Goal: Task Accomplishment & Management: Manage account settings

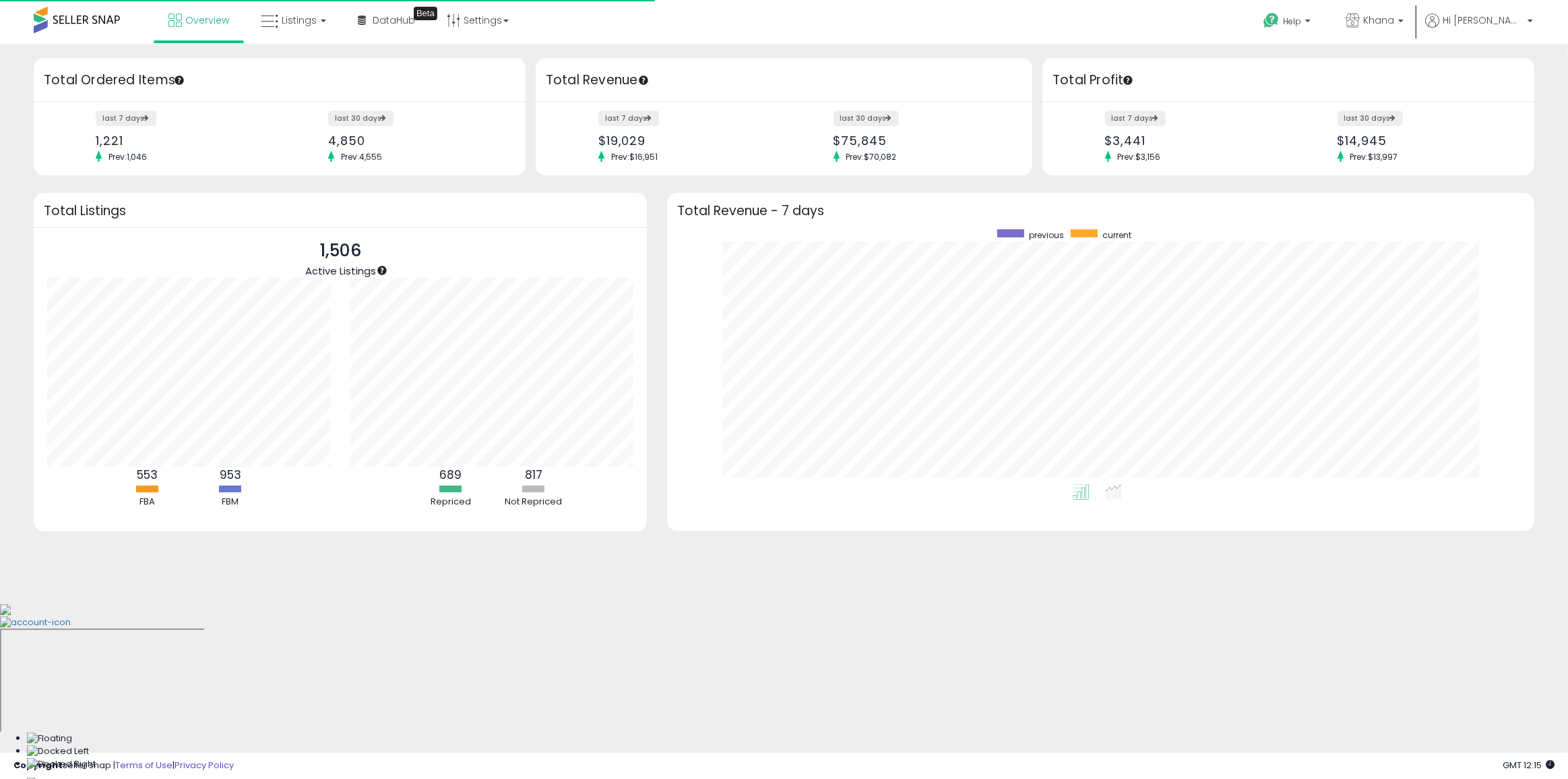
scroll to position [254, 841]
click at [328, 36] on link "Listings" at bounding box center [294, 20] width 86 height 40
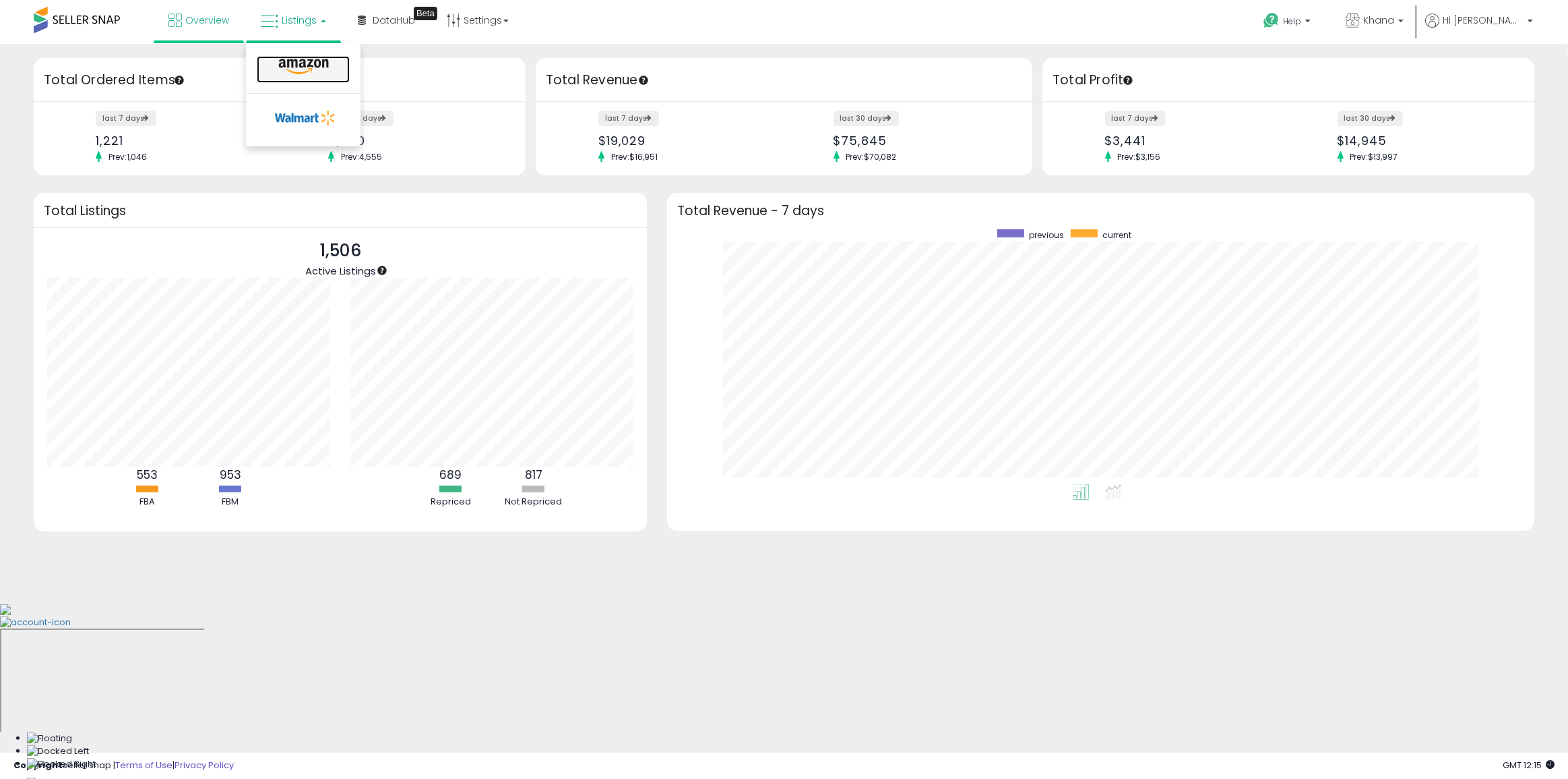
click at [305, 61] on icon at bounding box center [303, 66] width 59 height 17
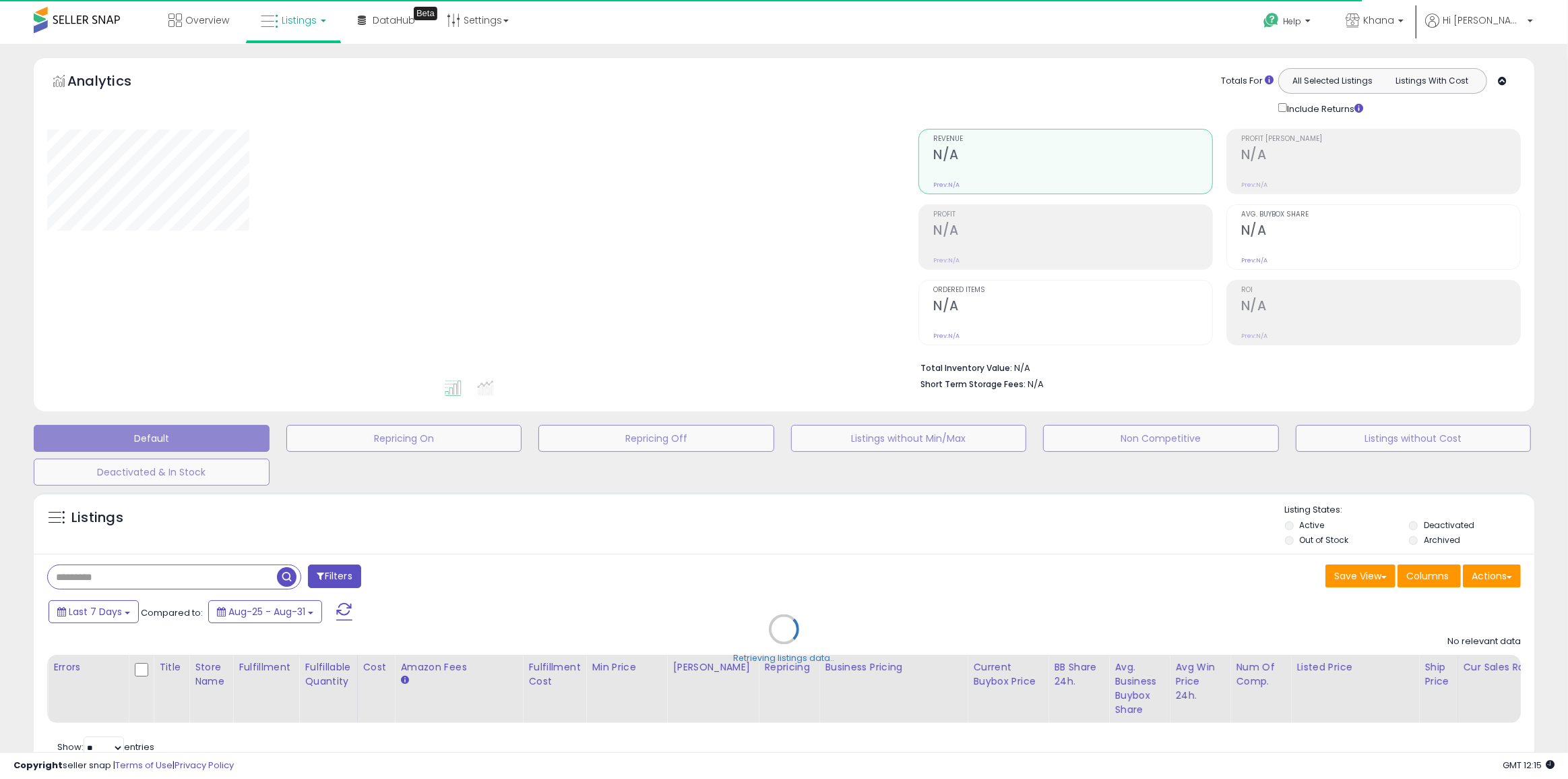
click at [211, 575] on div "Retrieving listings data.." at bounding box center [784, 639] width 1521 height 308
click at [203, 579] on div "Retrieving listings data.." at bounding box center [784, 639] width 1521 height 308
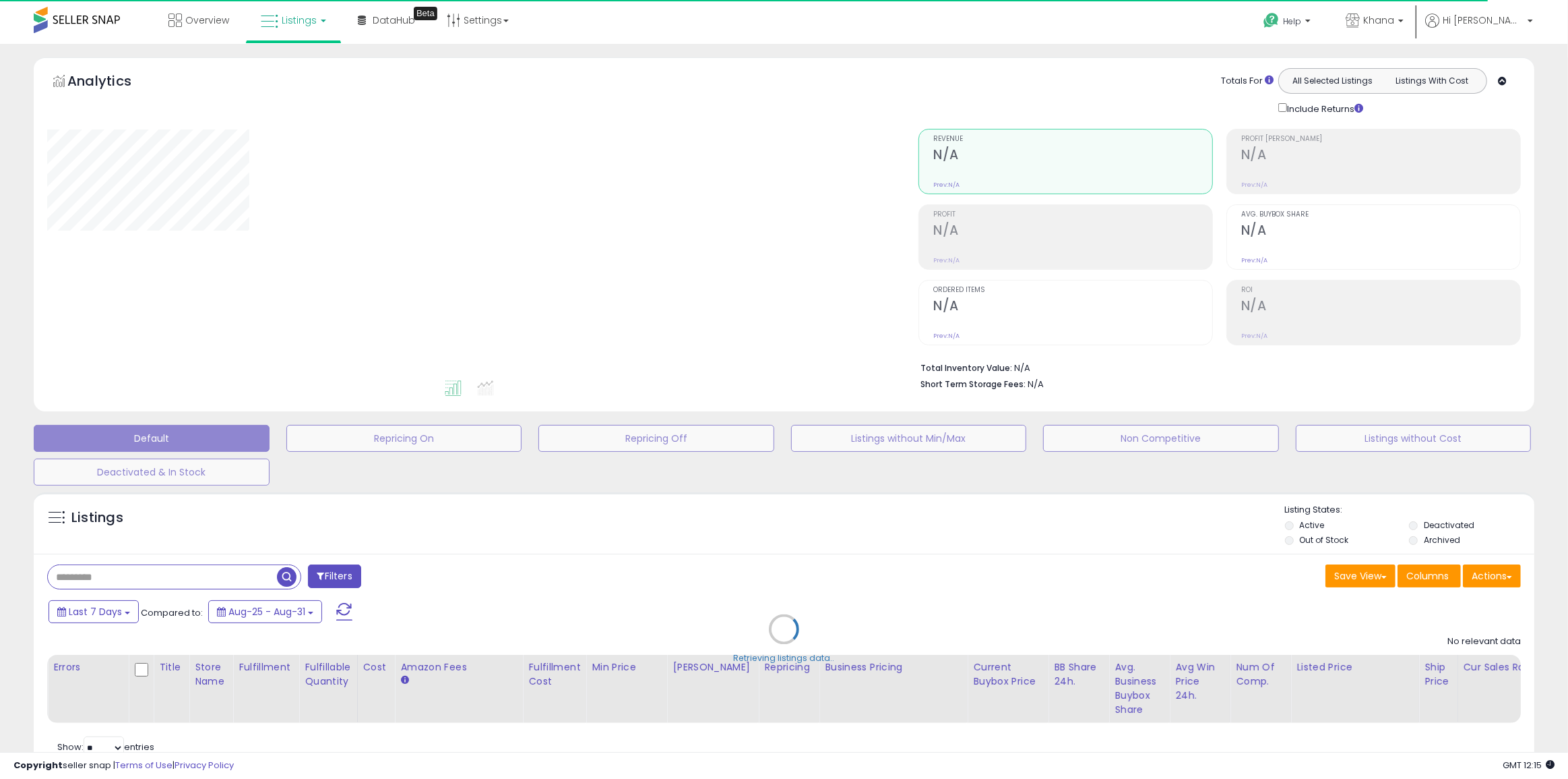
click at [203, 579] on div "Retrieving listings data.." at bounding box center [784, 639] width 1521 height 308
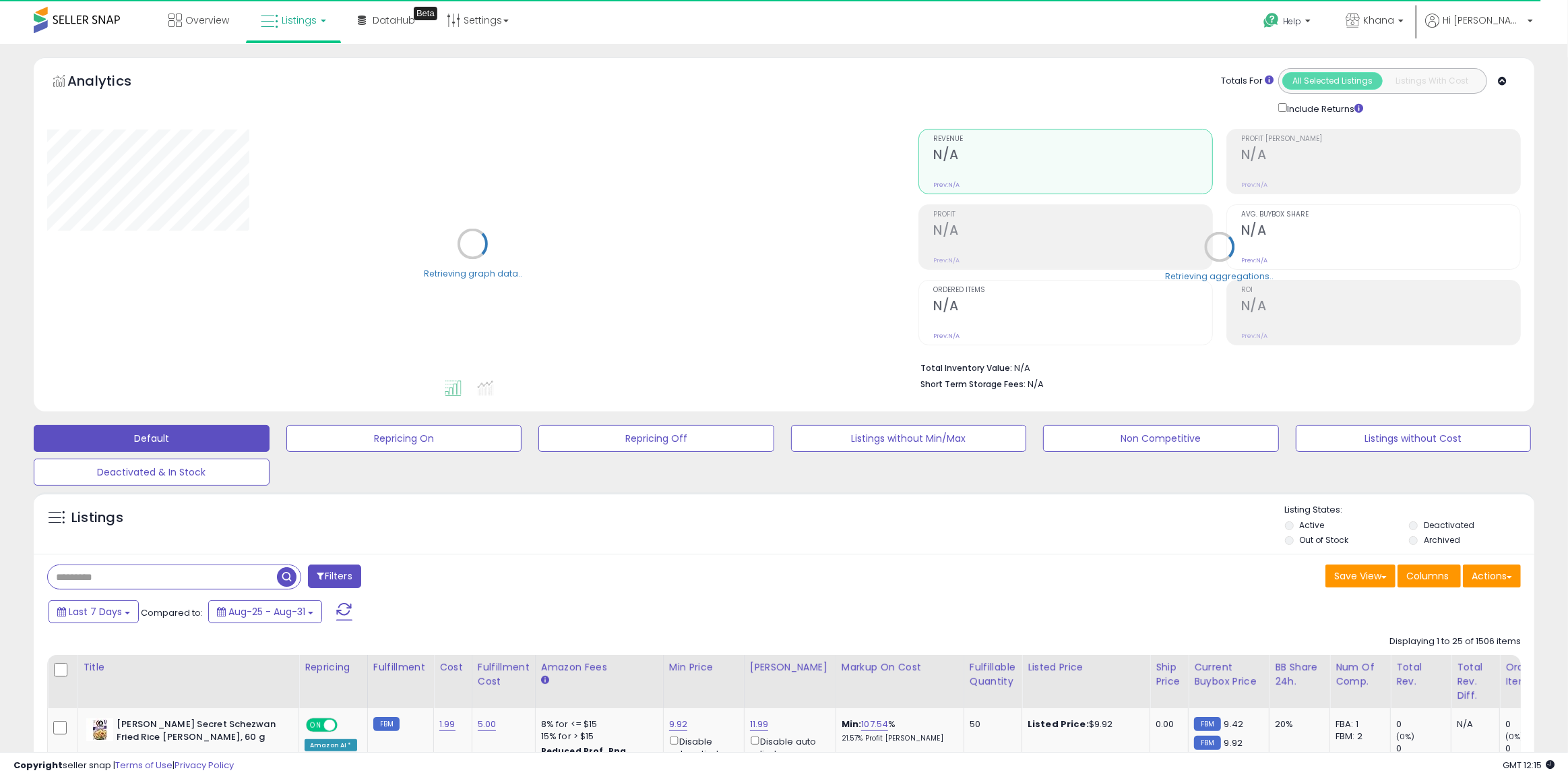
click at [212, 581] on input "text" at bounding box center [163, 576] width 229 height 24
paste input "**********"
type input "**********"
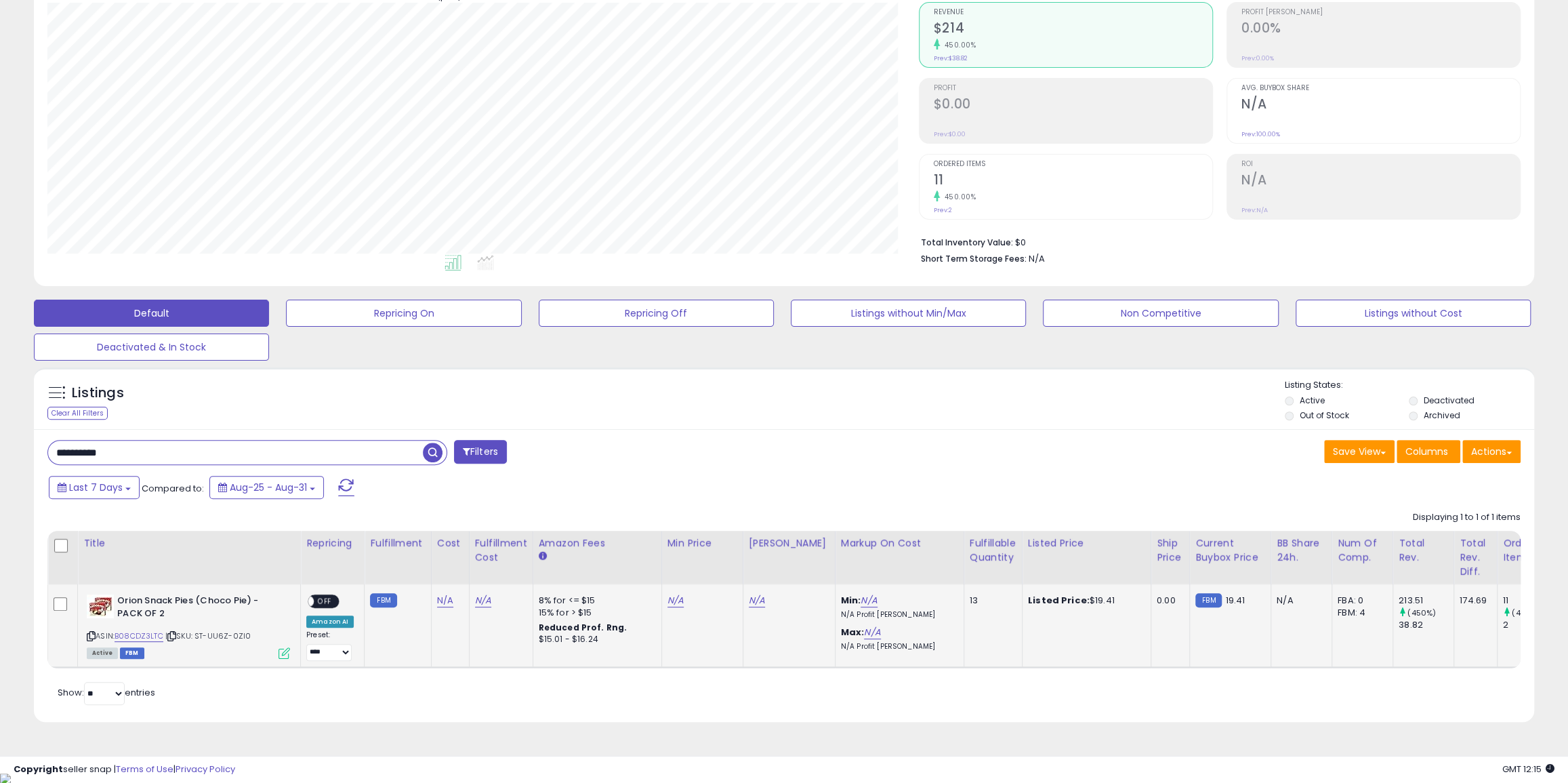
scroll to position [278, 871]
click at [446, 601] on link "N/A" at bounding box center [445, 599] width 17 height 13
type input "*"
click button "submit" at bounding box center [478, 566] width 23 height 20
click at [469, 602] on td "N/A" at bounding box center [501, 626] width 63 height 83
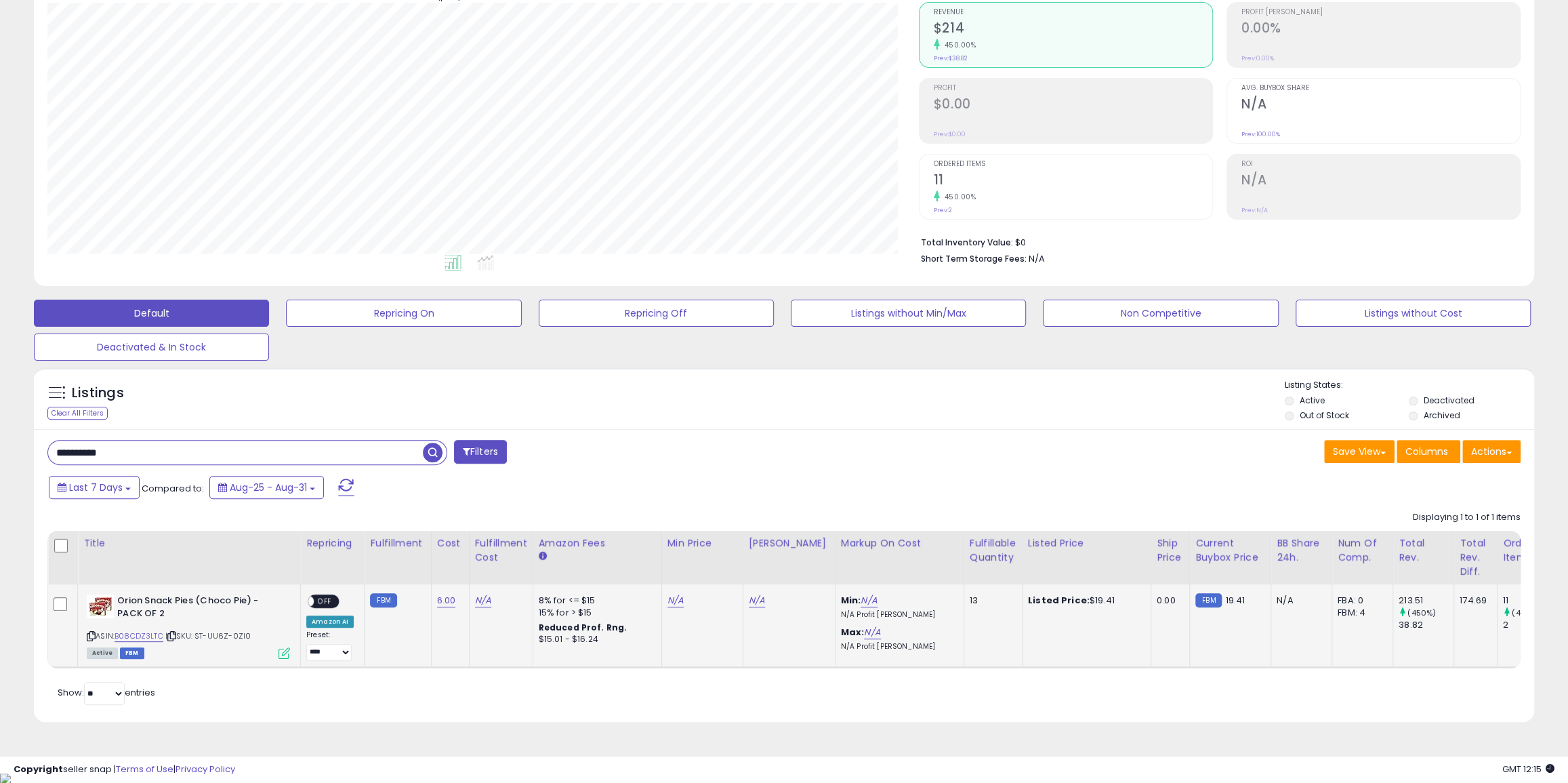
click at [494, 599] on div "N/A" at bounding box center [499, 600] width 47 height 12
click at [475, 602] on link "N/A" at bounding box center [483, 599] width 17 height 13
type input "***"
click button "submit" at bounding box center [516, 566] width 23 height 20
click at [676, 600] on link "N/A" at bounding box center [676, 599] width 17 height 13
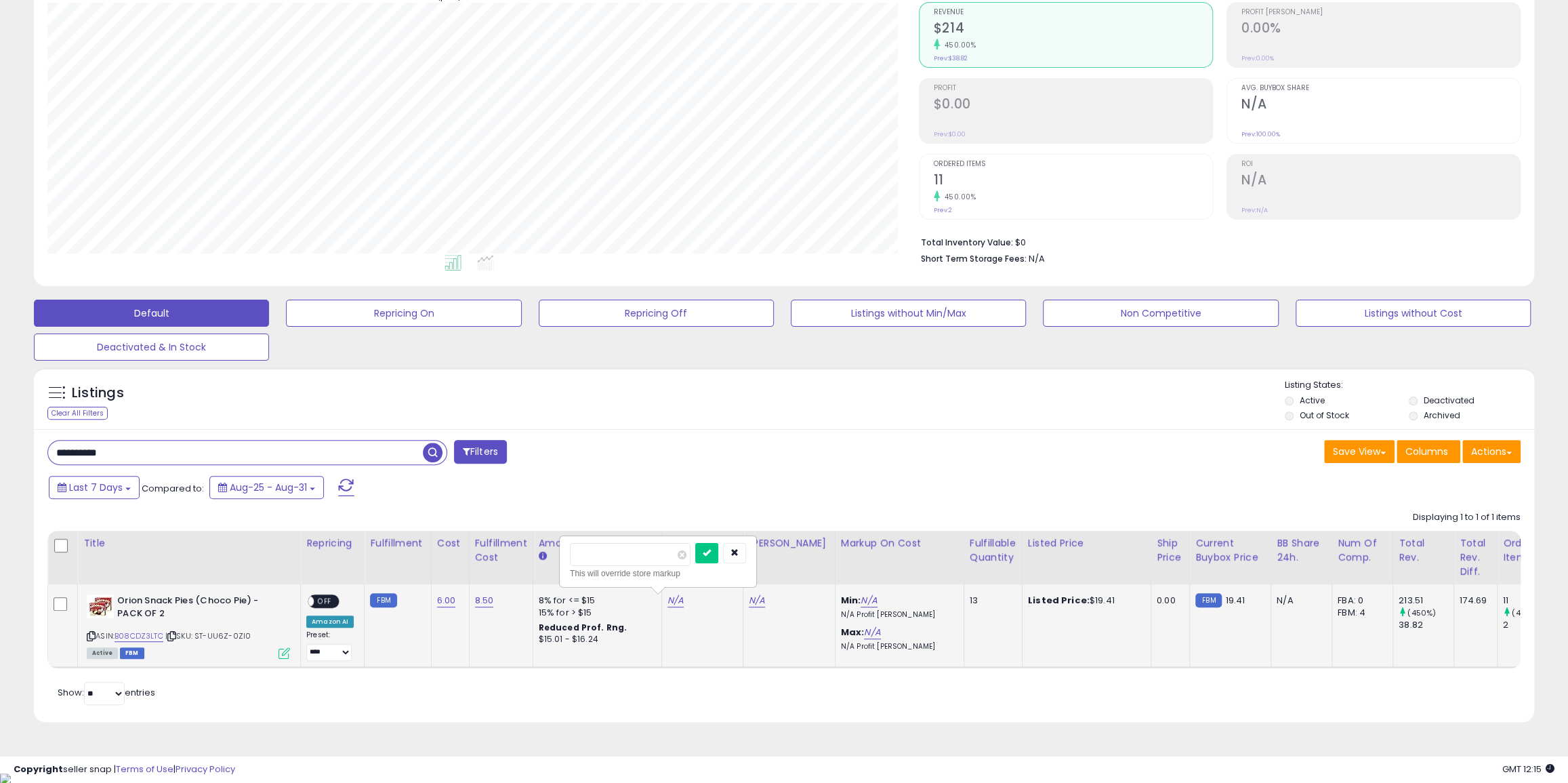
type input "*****"
click button "submit" at bounding box center [707, 553] width 23 height 20
click at [749, 605] on div "N/A" at bounding box center [787, 600] width 76 height 12
click at [749, 605] on link "N/A" at bounding box center [757, 599] width 17 height 13
type input "**"
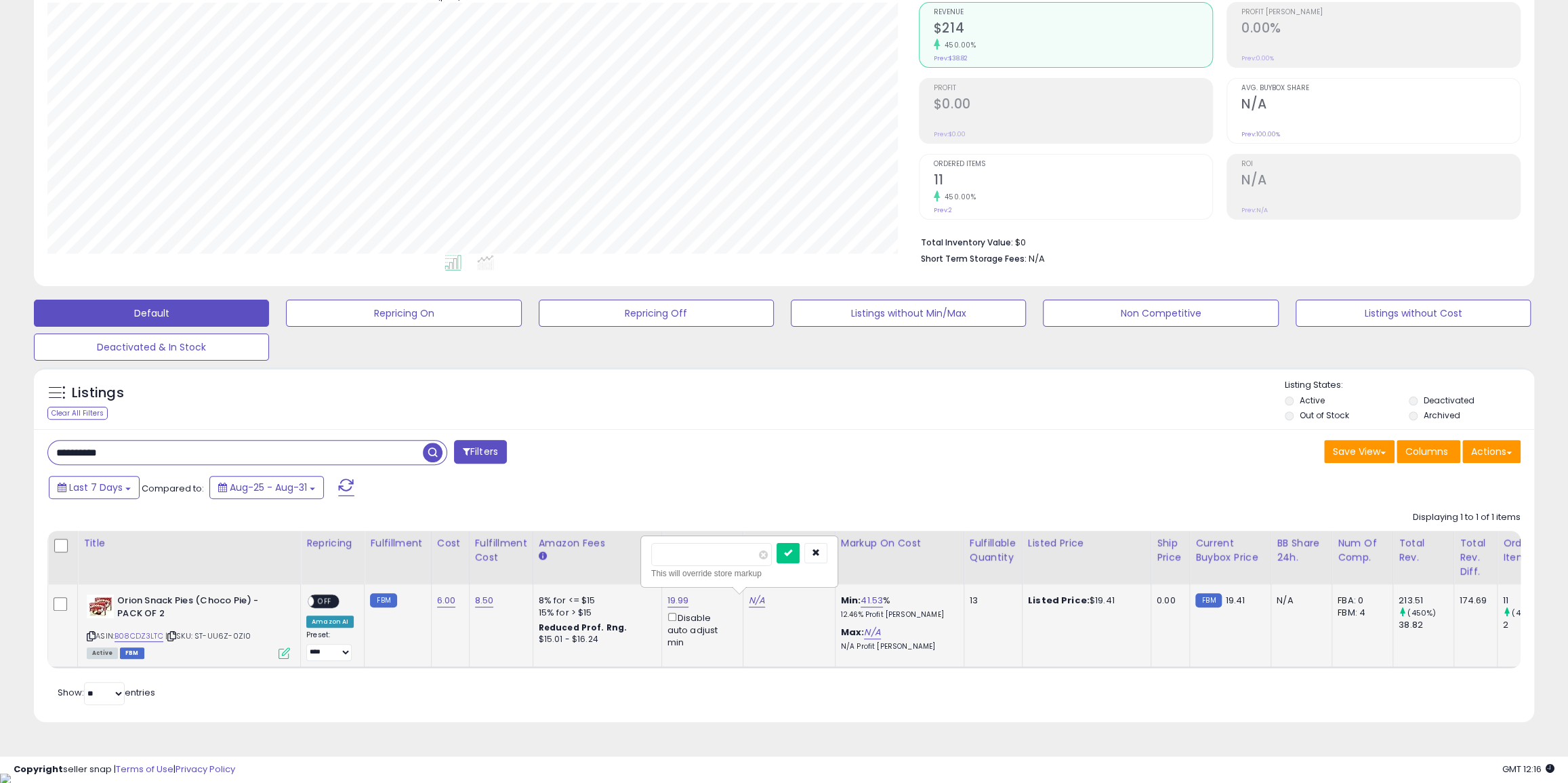
type input "*****"
click button "submit" at bounding box center [788, 553] width 23 height 20
click at [324, 606] on span "OFF" at bounding box center [324, 601] width 22 height 11
click at [298, 643] on td "Orion Snack Pies (Choco Pie) - PACK OF 2 ASIN: B08CDZ3LTC | SKU: ST-UU6Z-0ZI0 A…" at bounding box center [190, 626] width 223 height 83
click at [292, 649] on td "Orion Snack Pies (Choco Pie) - PACK OF 2 ASIN: B08CDZ3LTC | SKU: ST-UU6Z-0ZI0 A…" at bounding box center [190, 626] width 223 height 83
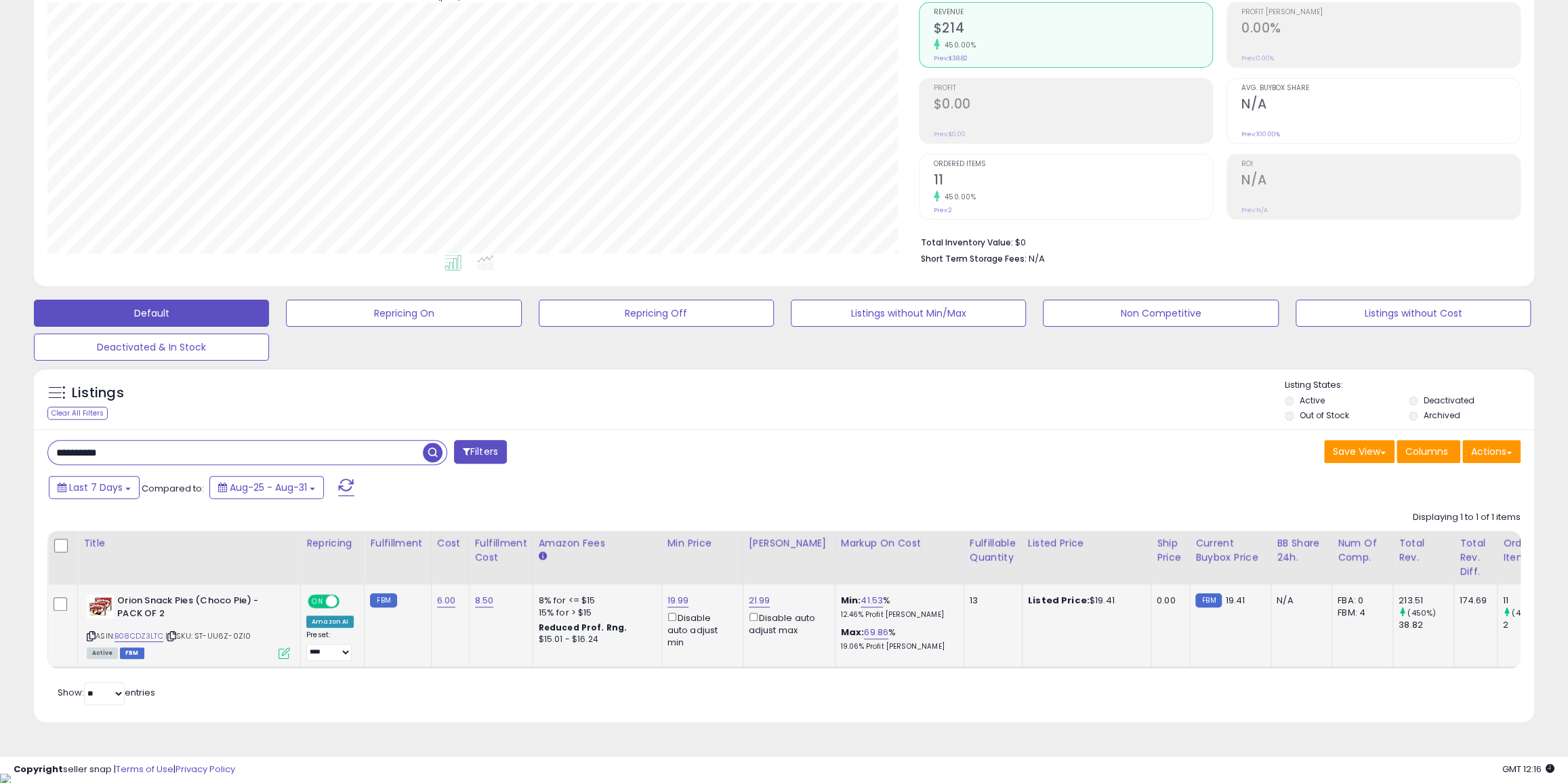
click at [290, 653] on td "Orion Snack Pies (Choco Pie) - PACK OF 2 ASIN: B08CDZ3LTC | SKU: ST-UU6Z-0ZI0 A…" at bounding box center [190, 626] width 223 height 83
click at [285, 653] on icon at bounding box center [284, 652] width 11 height 11
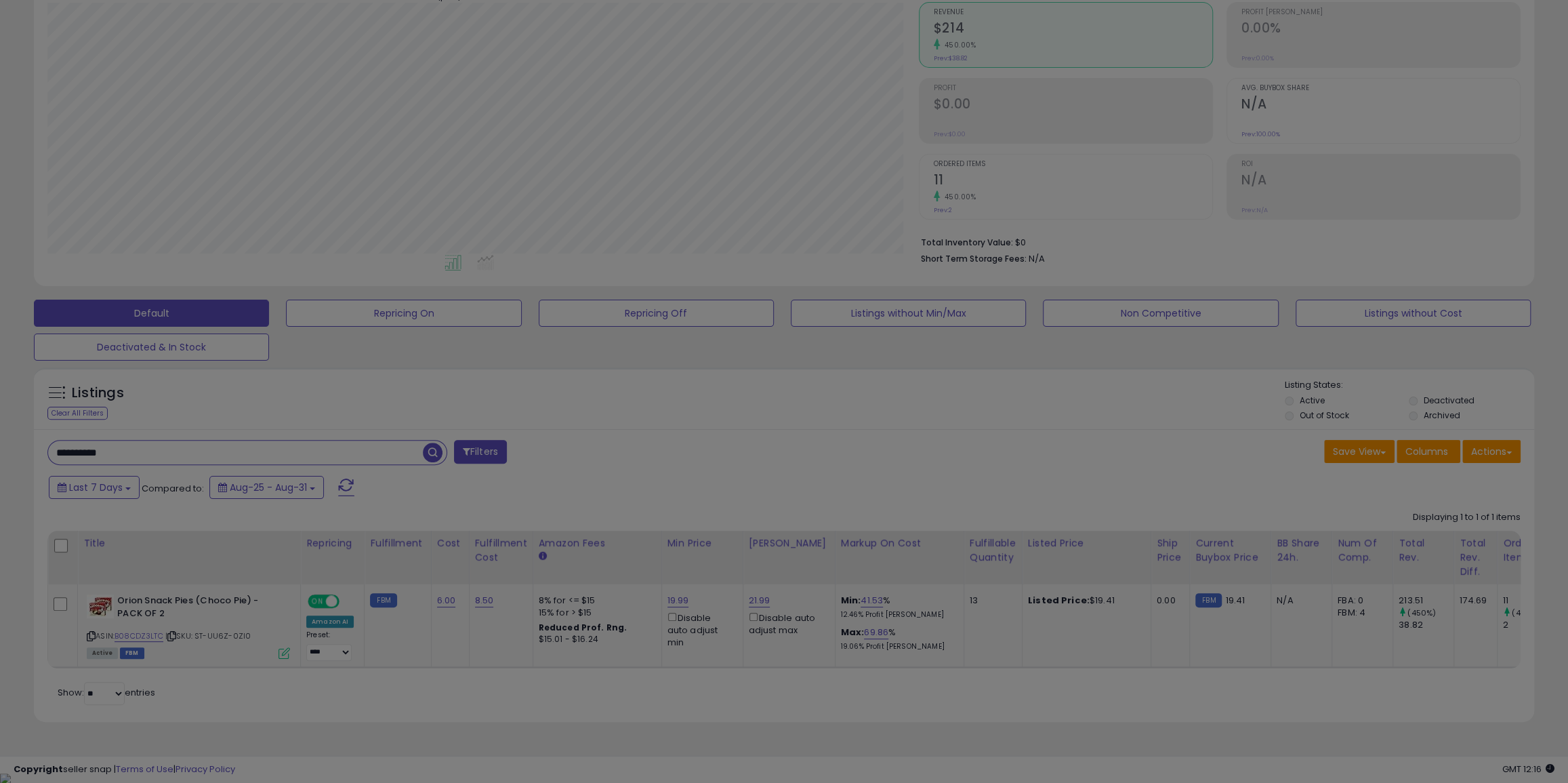
scroll to position [278, 876]
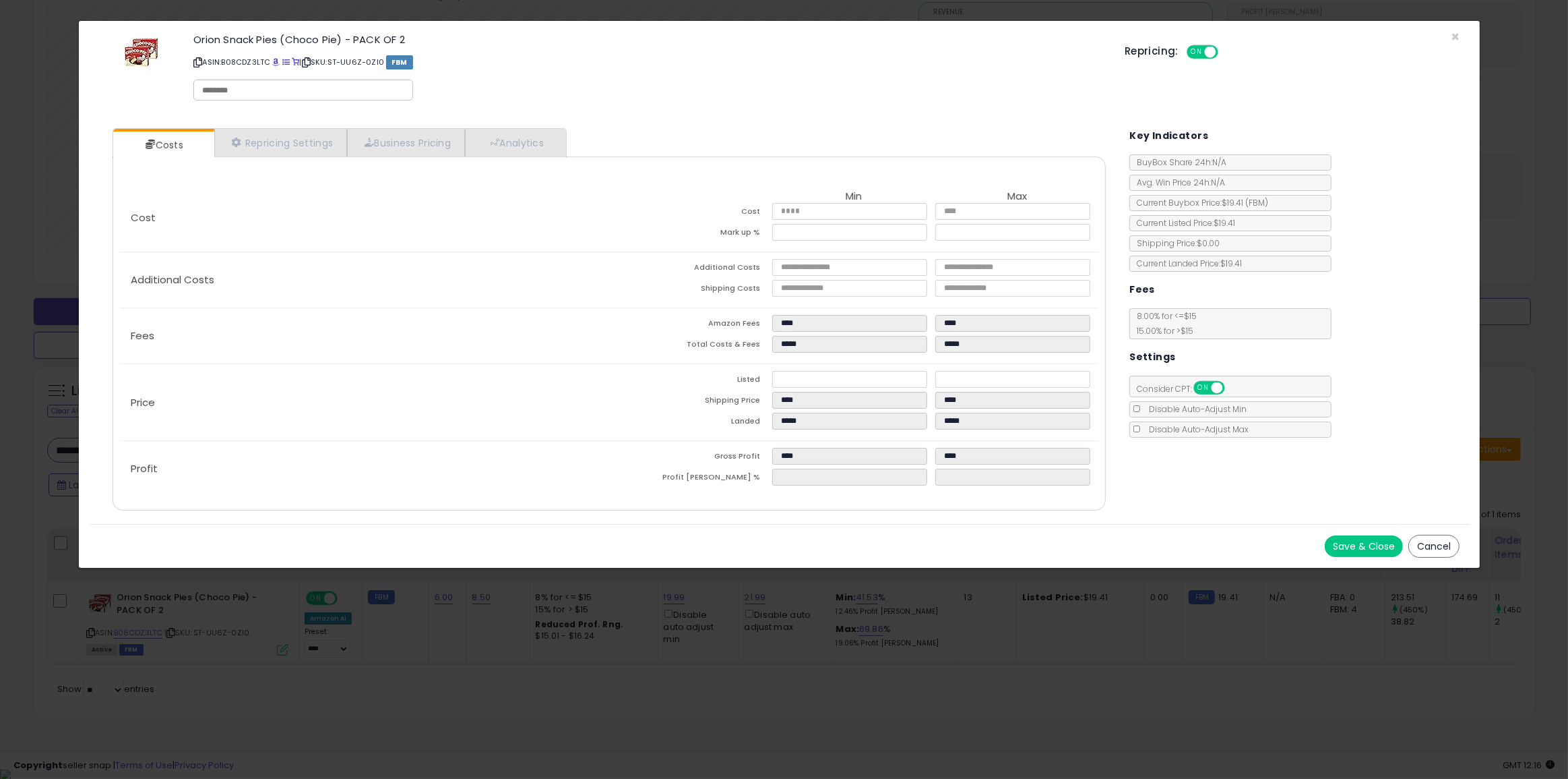
click at [1329, 536] on button "Save & Close" at bounding box center [1363, 546] width 78 height 22
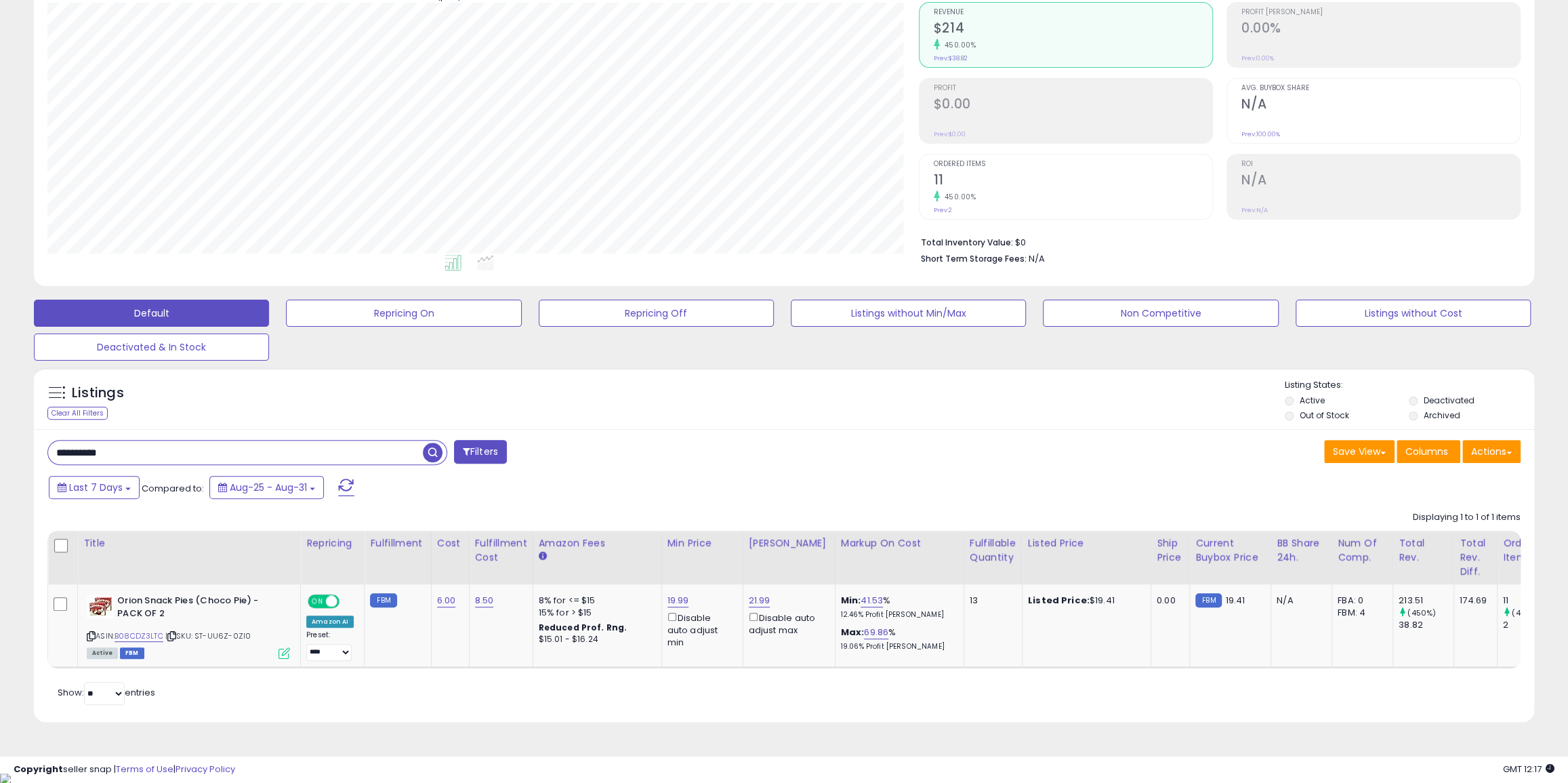
scroll to position [677335, 676846]
